Goal: Task Accomplishment & Management: Use online tool/utility

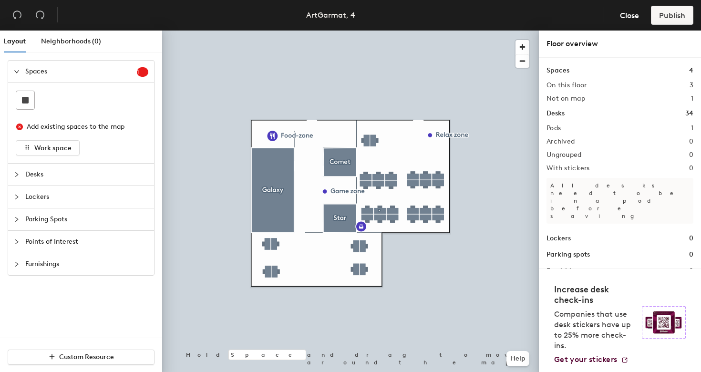
click at [268, 31] on div at bounding box center [350, 31] width 377 height 0
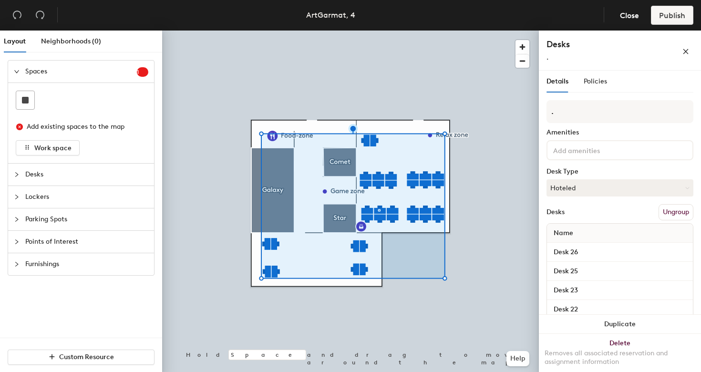
click at [570, 61] on div "." at bounding box center [599, 57] width 105 height 10
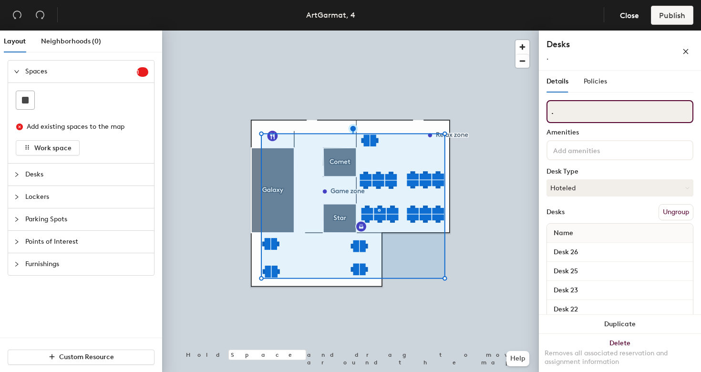
click at [578, 106] on input "." at bounding box center [620, 111] width 147 height 23
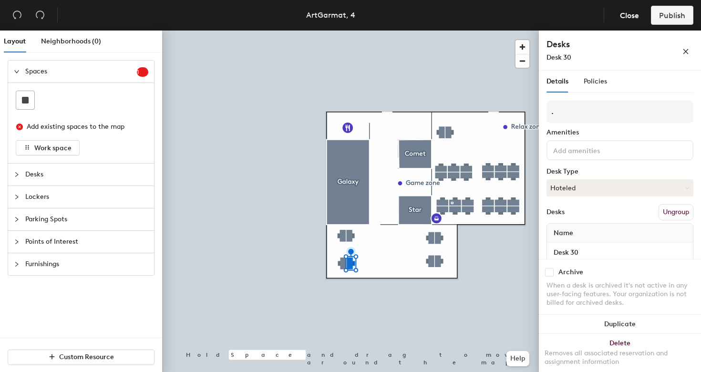
click at [340, 31] on div at bounding box center [350, 31] width 377 height 0
click at [396, 31] on div at bounding box center [350, 31] width 377 height 0
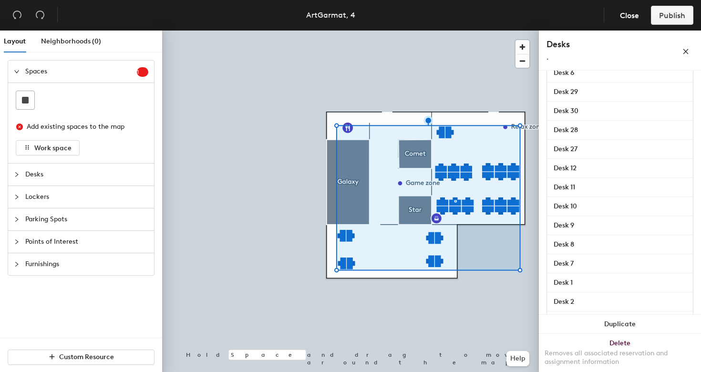
scroll to position [500, 0]
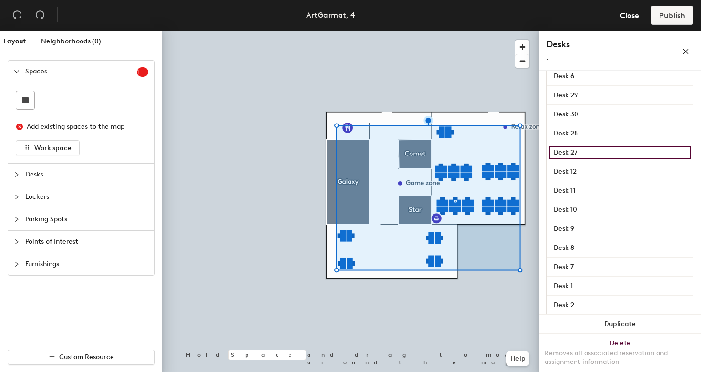
click at [583, 156] on input "Desk 27" at bounding box center [620, 152] width 142 height 13
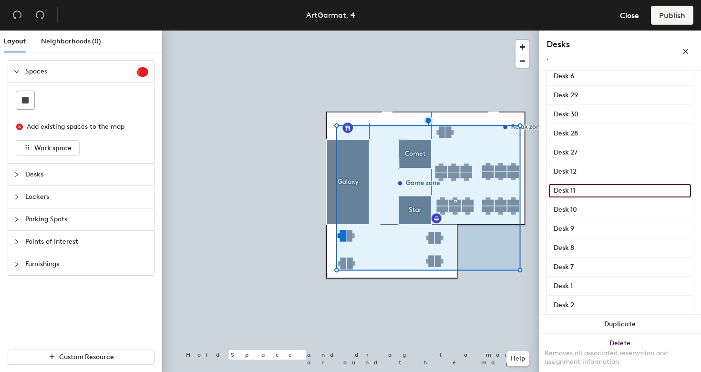
click at [619, 194] on input "Desk 11" at bounding box center [620, 190] width 142 height 13
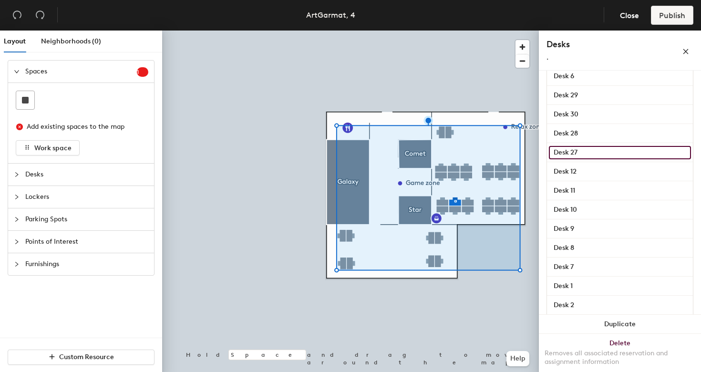
click at [683, 153] on input "Desk 27" at bounding box center [620, 152] width 142 height 13
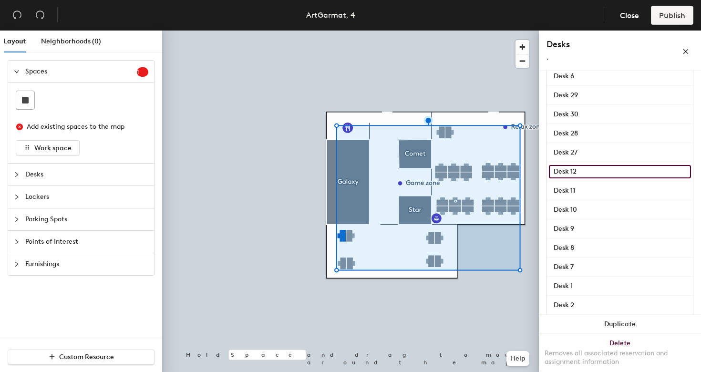
click at [666, 177] on input "Desk 12" at bounding box center [620, 171] width 142 height 13
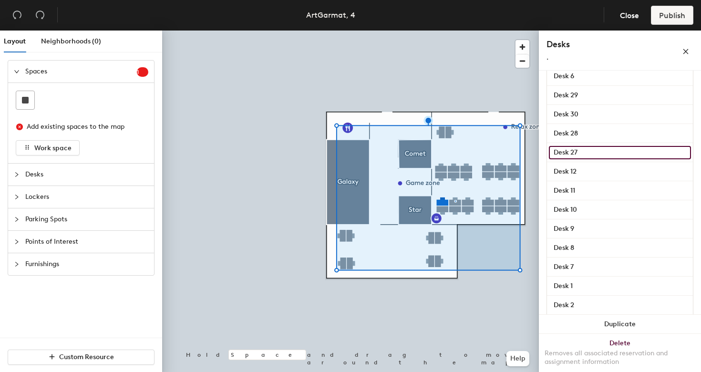
click at [650, 152] on input "Desk 27" at bounding box center [620, 152] width 142 height 13
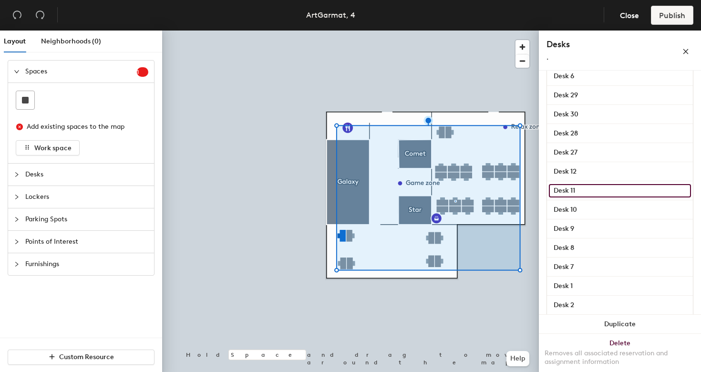
click at [653, 187] on input "Desk 11" at bounding box center [620, 190] width 142 height 13
click at [609, 163] on div "Desk 12" at bounding box center [620, 171] width 146 height 19
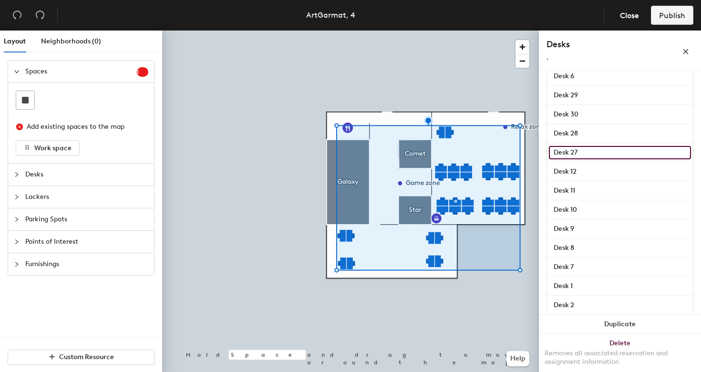
click at [608, 155] on input "Desk 27" at bounding box center [620, 152] width 142 height 13
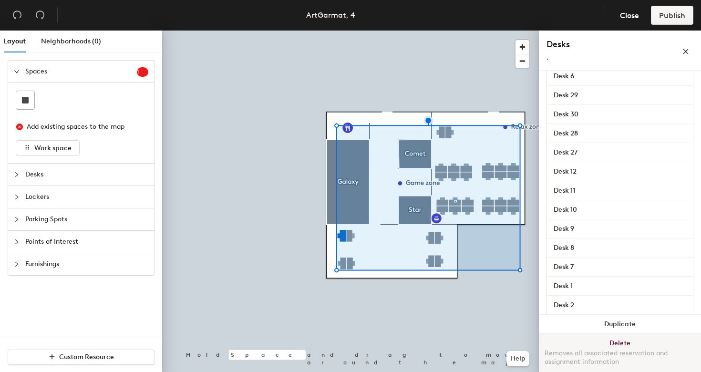
click at [620, 344] on button "Delete Removes all associated reservation and assignment information" at bounding box center [620, 355] width 162 height 42
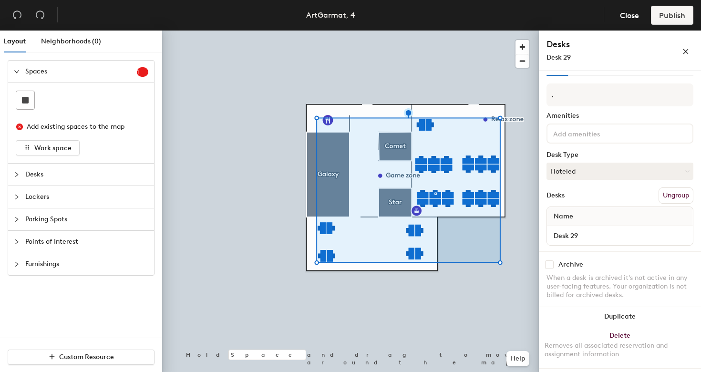
scroll to position [0, 0]
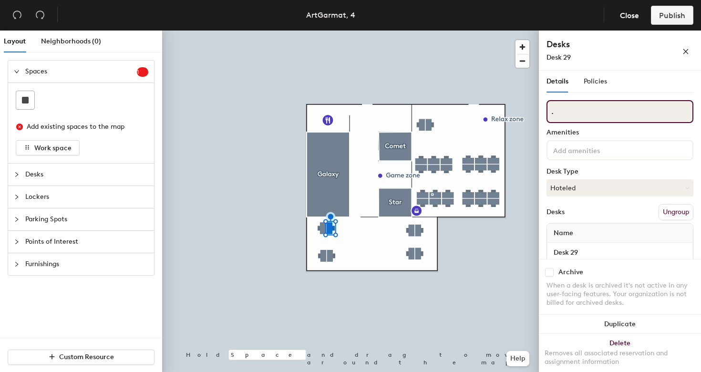
click at [567, 115] on input "." at bounding box center [620, 111] width 147 height 23
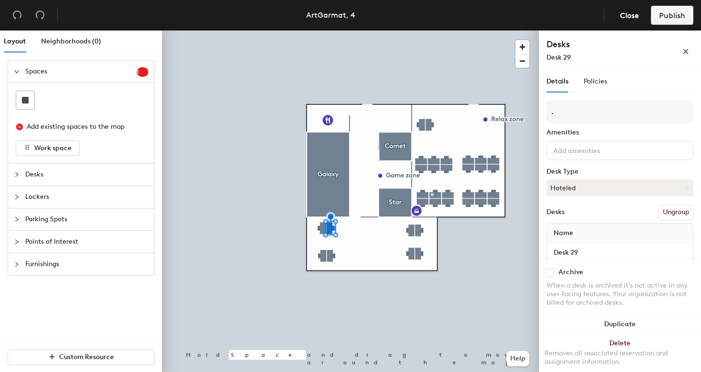
click at [680, 207] on button "Ungroup" at bounding box center [676, 212] width 35 height 16
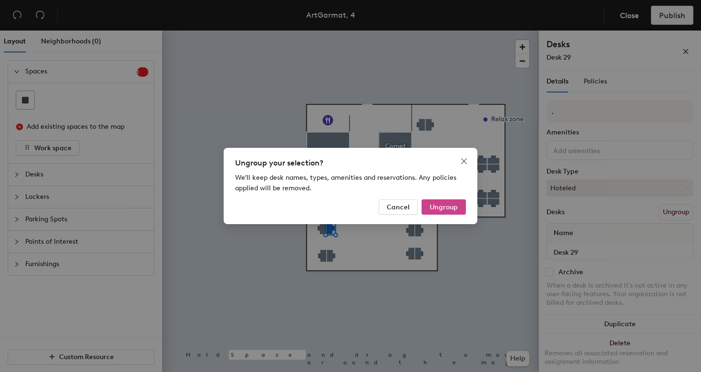
click at [447, 209] on span "Ungroup" at bounding box center [444, 207] width 28 height 8
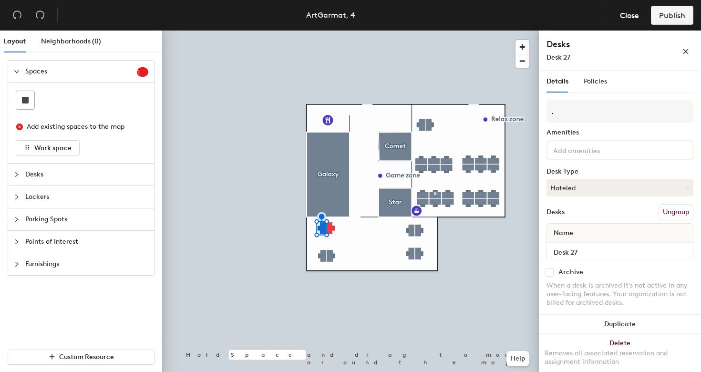
click at [690, 212] on button "Ungroup" at bounding box center [676, 212] width 35 height 16
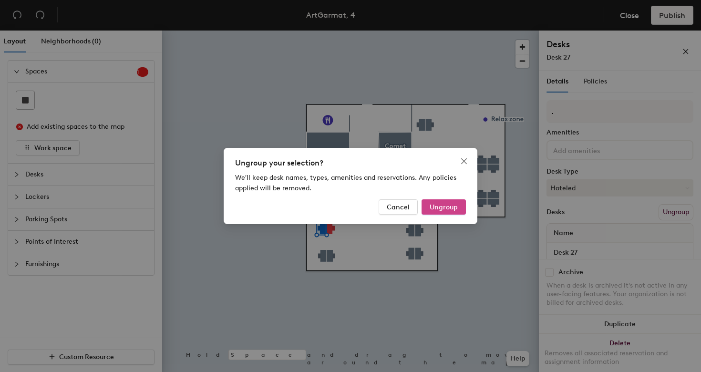
click at [448, 206] on span "Ungroup" at bounding box center [444, 207] width 28 height 8
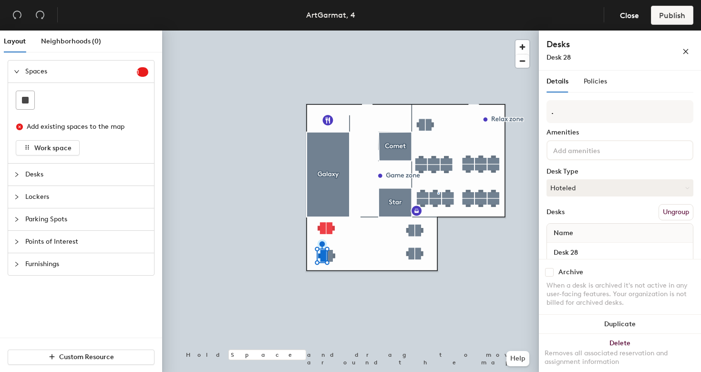
click at [682, 209] on button "Ungroup" at bounding box center [676, 212] width 35 height 16
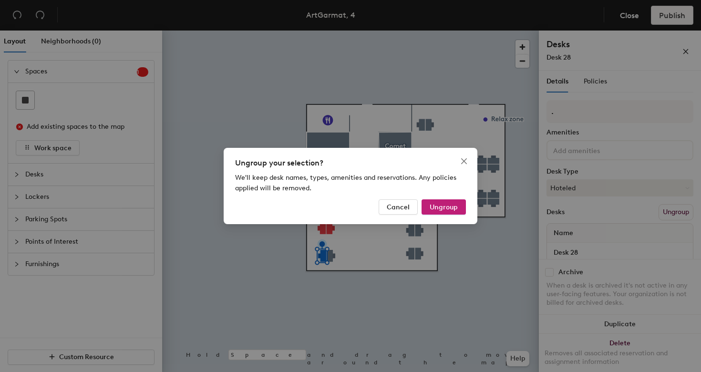
click at [468, 201] on div "Ungroup your selection? We'll keep desk names, types, amenities and reservation…" at bounding box center [351, 186] width 254 height 76
click at [455, 208] on span "Ungroup" at bounding box center [444, 207] width 28 height 8
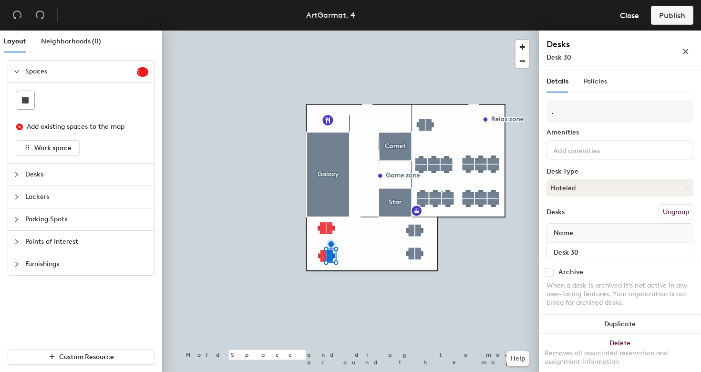
click at [673, 212] on button "Ungroup" at bounding box center [676, 212] width 35 height 16
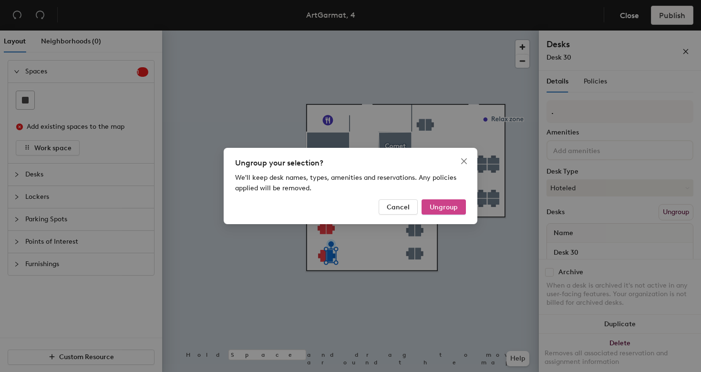
click at [449, 212] on button "Ungroup" at bounding box center [444, 206] width 44 height 15
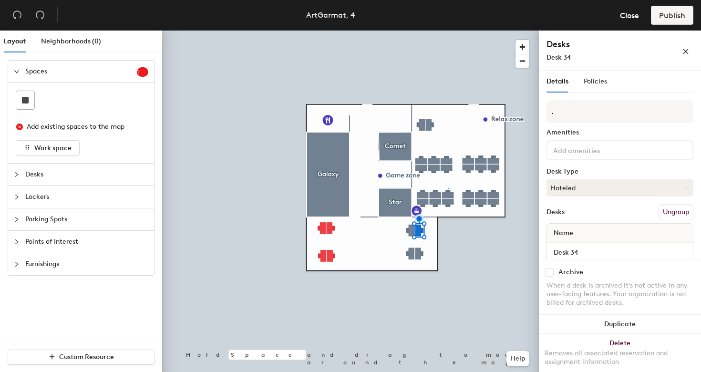
click at [679, 209] on button "Ungroup" at bounding box center [676, 212] width 35 height 16
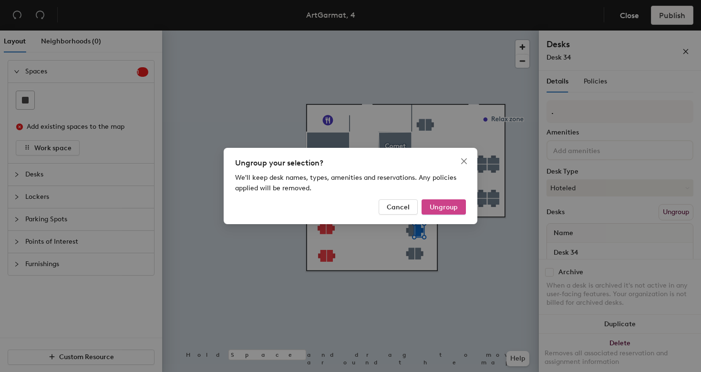
click at [445, 208] on span "Ungroup" at bounding box center [444, 207] width 28 height 8
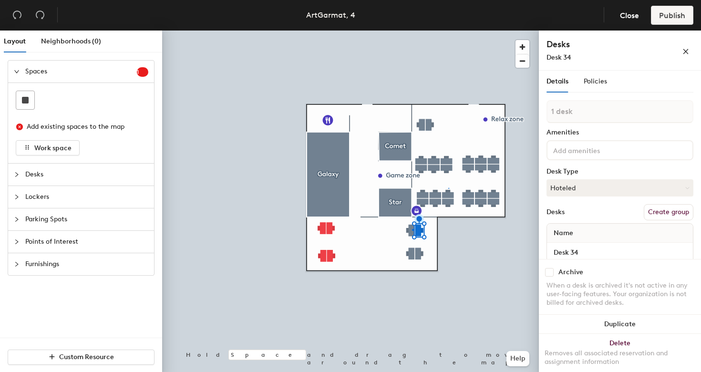
click at [412, 31] on div at bounding box center [350, 31] width 377 height 0
click at [673, 209] on button "Ungroup" at bounding box center [676, 212] width 35 height 16
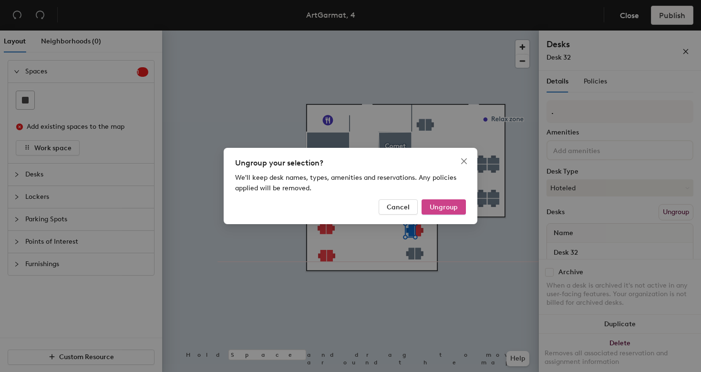
click at [448, 214] on button "Ungroup" at bounding box center [444, 206] width 44 height 15
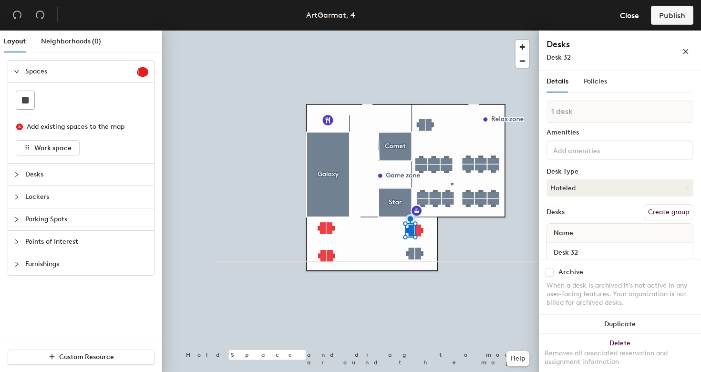
click at [411, 31] on div at bounding box center [350, 31] width 377 height 0
click at [679, 218] on button "Ungroup" at bounding box center [676, 212] width 35 height 16
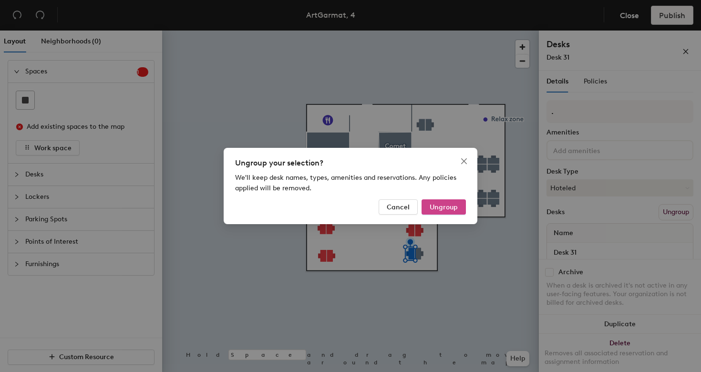
click at [453, 206] on span "Ungroup" at bounding box center [444, 207] width 28 height 8
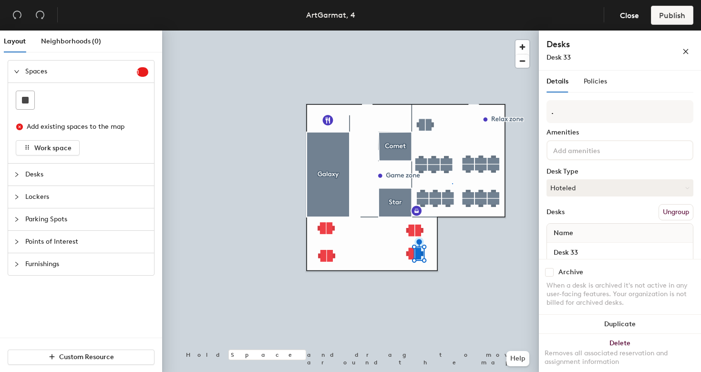
click at [668, 212] on button "Ungroup" at bounding box center [676, 212] width 35 height 16
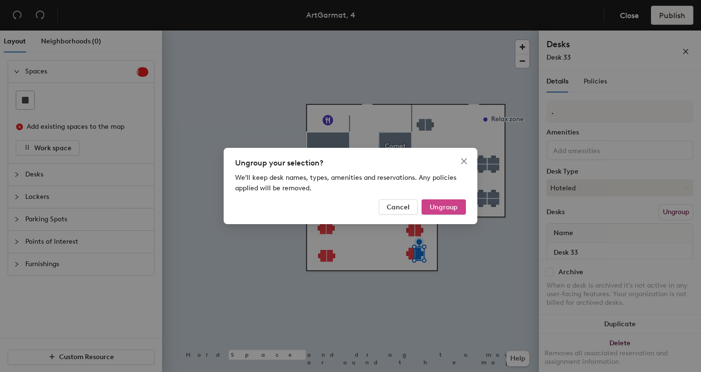
click at [450, 206] on span "Ungroup" at bounding box center [444, 207] width 28 height 8
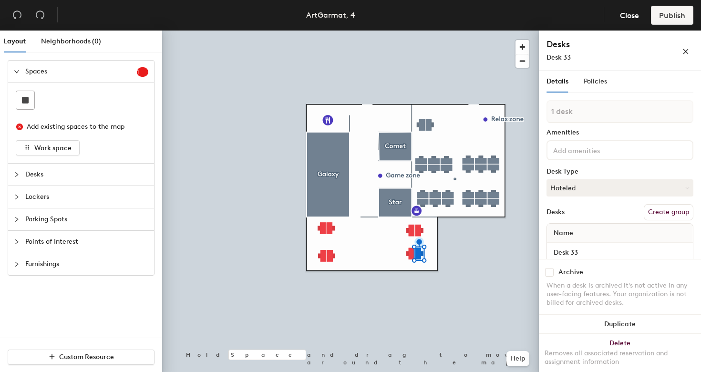
click at [352, 31] on div at bounding box center [350, 31] width 377 height 0
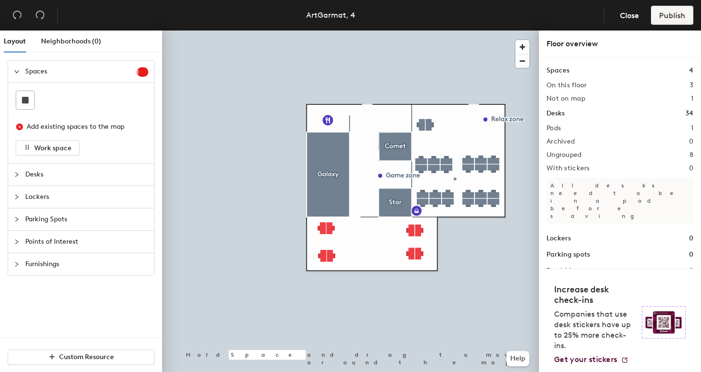
click at [321, 31] on div at bounding box center [350, 31] width 377 height 0
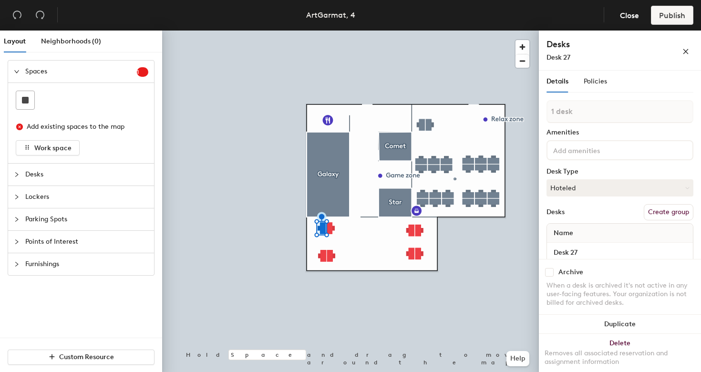
click at [329, 31] on div at bounding box center [350, 31] width 377 height 0
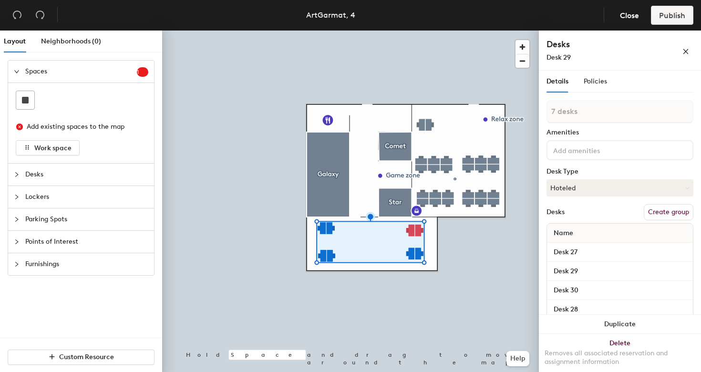
type input "8 desks"
click at [658, 213] on button "Create group" at bounding box center [669, 212] width 50 height 16
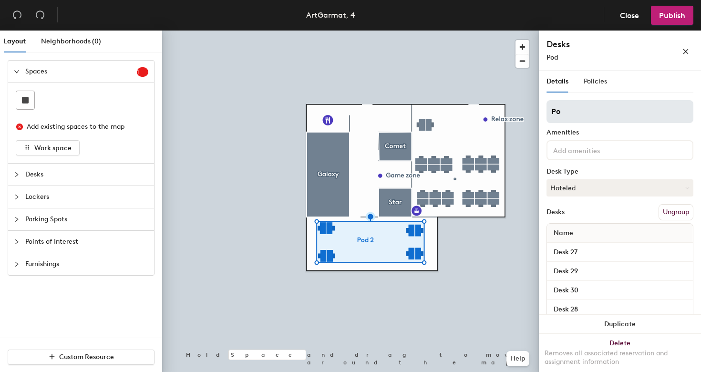
type input "P"
type input "[PERSON_NAME]"
type input "/"
type input "[PERSON_NAME]"
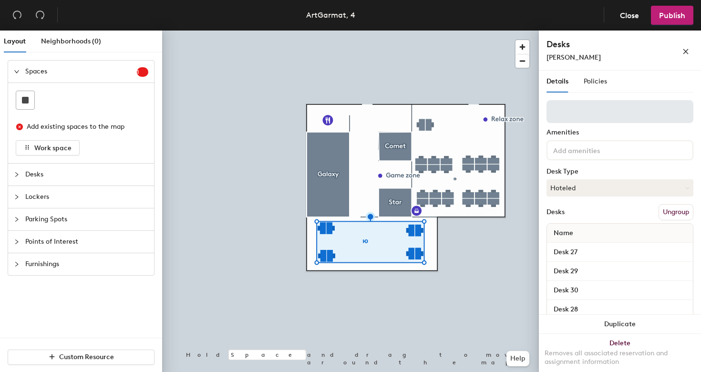
click at [598, 107] on input at bounding box center [620, 111] width 147 height 23
type input "[PERSON_NAME]"
type input "/"
type input ";"
type input ","
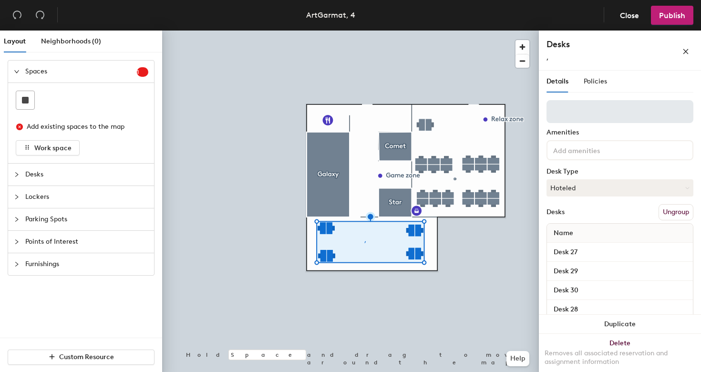
type input "7"
type input ","
type input ":"
type input "%"
type input "."
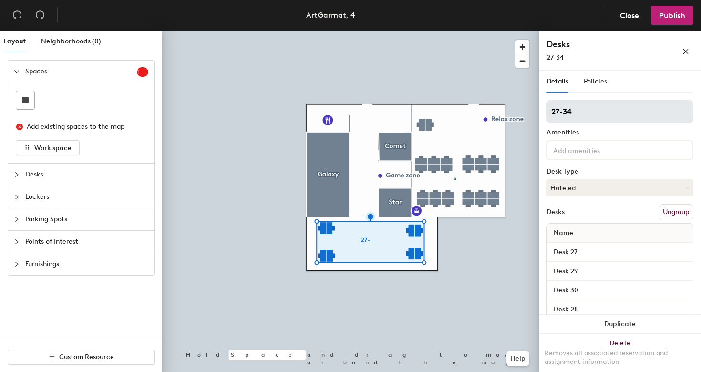
click at [551, 111] on input "27-34" at bounding box center [620, 111] width 147 height 23
type input "D 27-34"
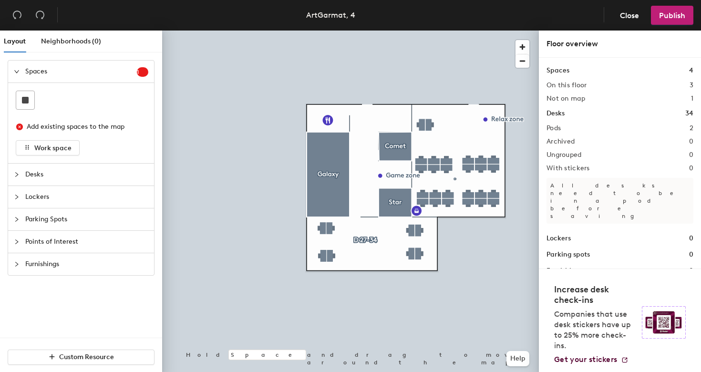
click at [459, 31] on div at bounding box center [350, 31] width 377 height 0
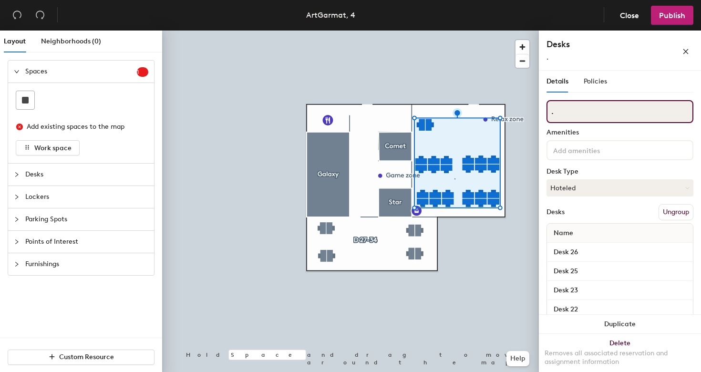
click at [585, 115] on input "." at bounding box center [620, 111] width 147 height 23
type input "d"
type input "D 1-26"
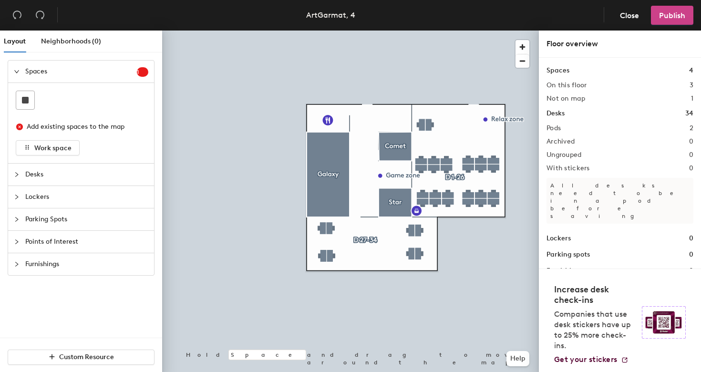
click at [666, 10] on button "Publish" at bounding box center [672, 15] width 42 height 19
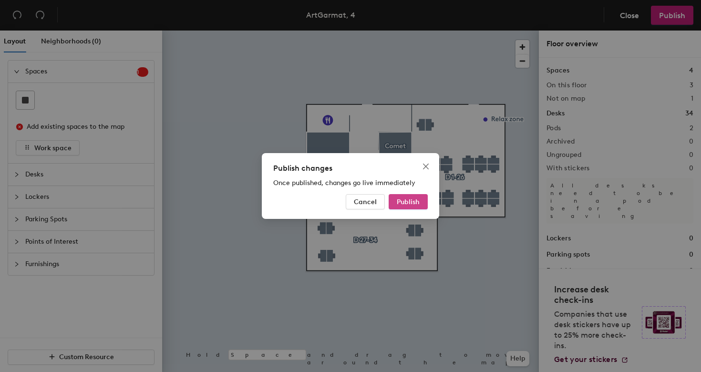
click at [407, 199] on span "Publish" at bounding box center [408, 202] width 23 height 8
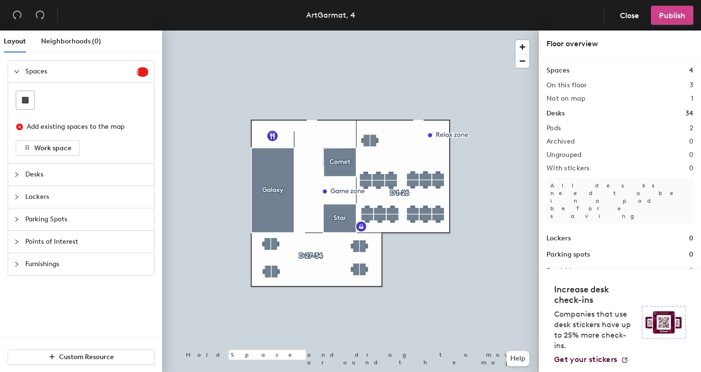
click at [677, 16] on span "Publish" at bounding box center [672, 15] width 26 height 9
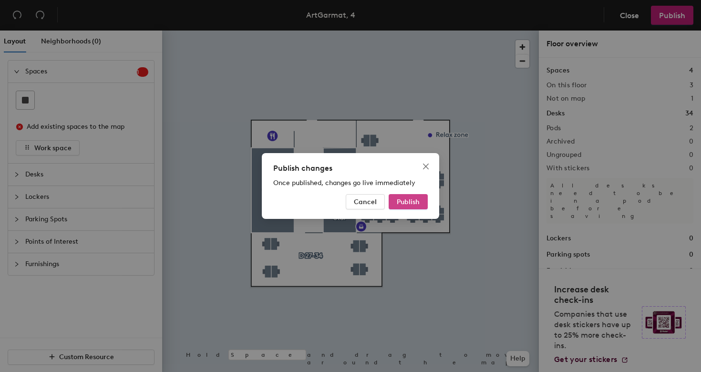
click at [407, 196] on button "Publish" at bounding box center [408, 201] width 39 height 15
